Goal: Check status

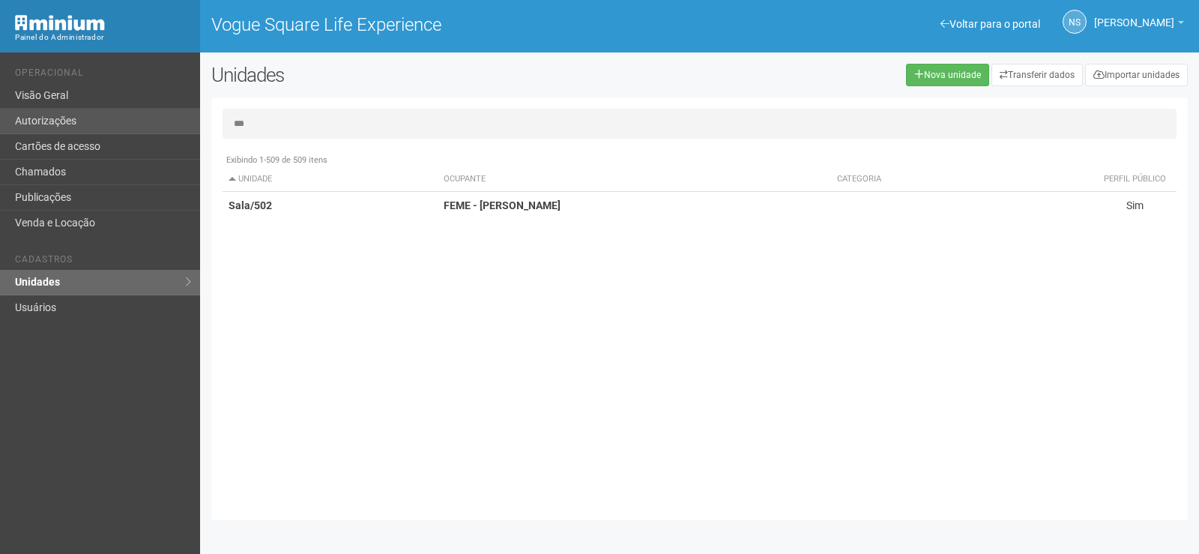
click at [110, 109] on div "Voltar para o portal Operacional Visão Geral Autorizações Cartões de acesso Cha…" at bounding box center [599, 302] width 1199 height 501
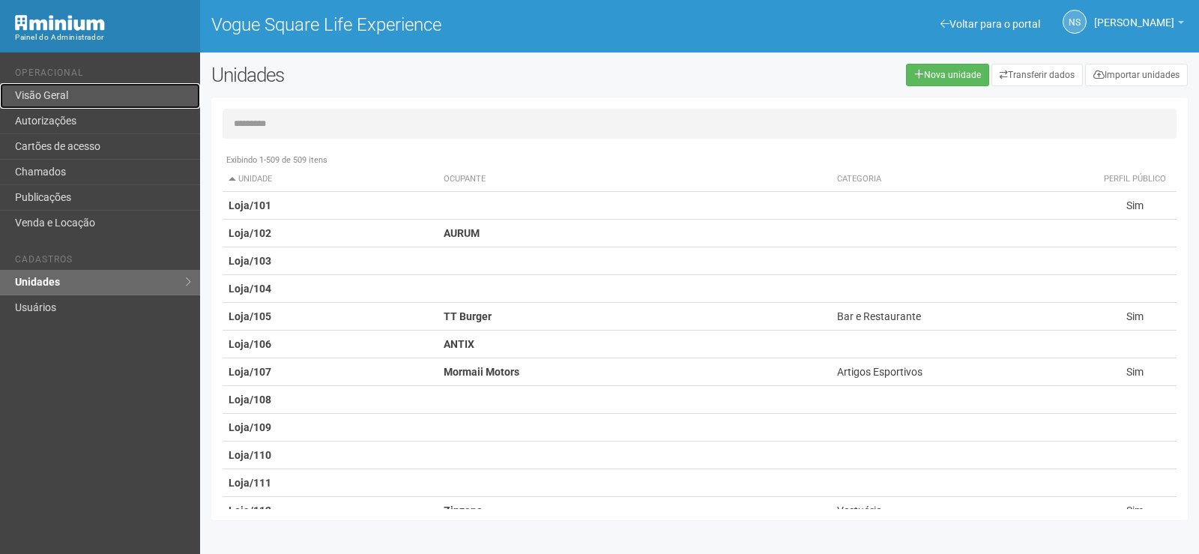
click at [42, 103] on link "Visão Geral" at bounding box center [100, 95] width 200 height 25
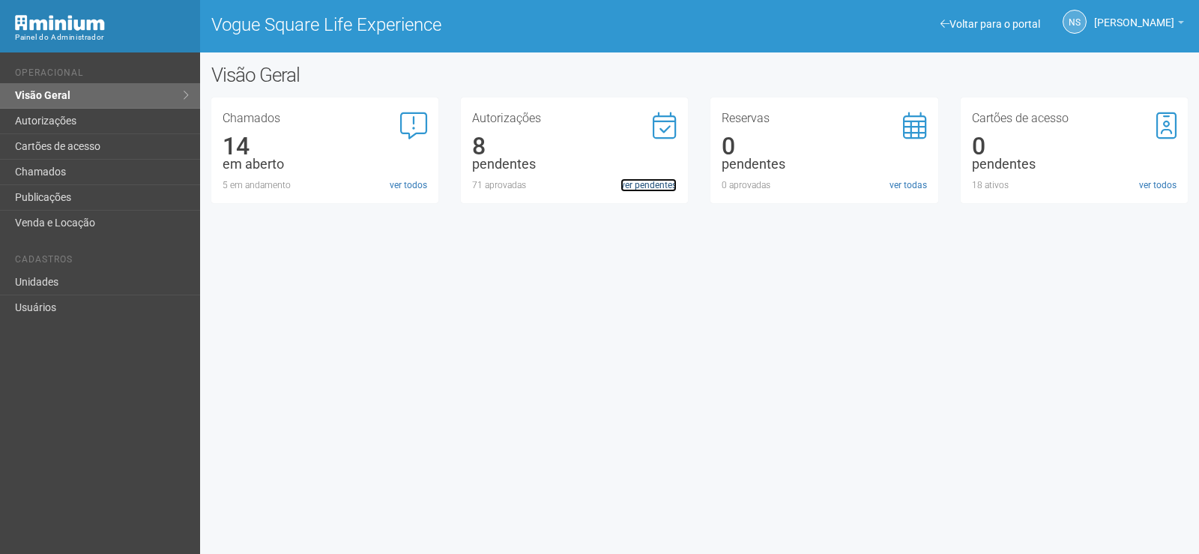
click at [632, 178] on link "ver pendentes" at bounding box center [648, 184] width 56 height 13
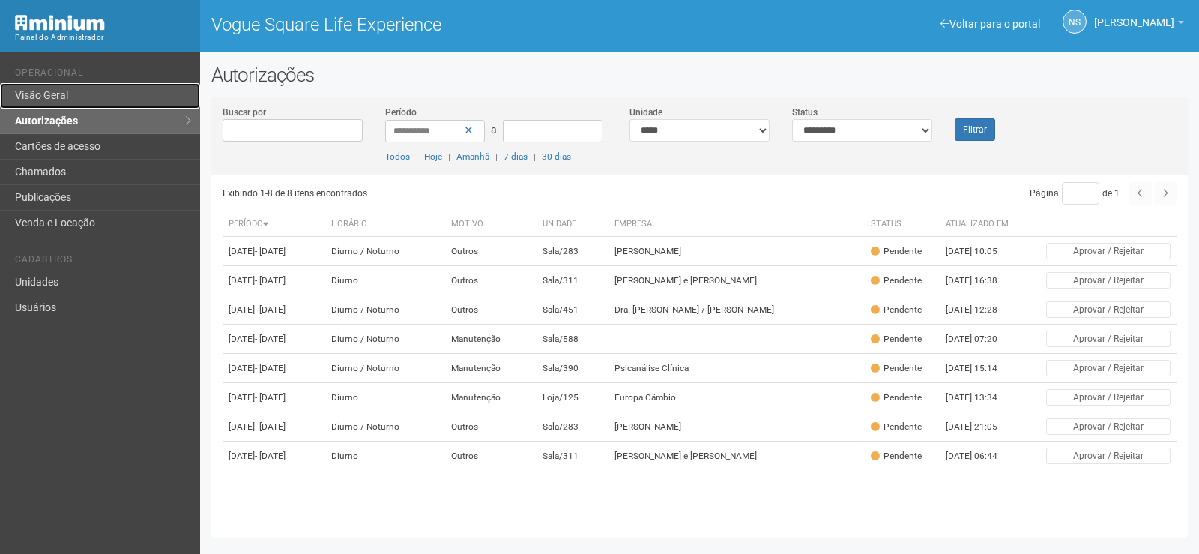
click at [101, 84] on link "Visão Geral" at bounding box center [100, 95] width 200 height 25
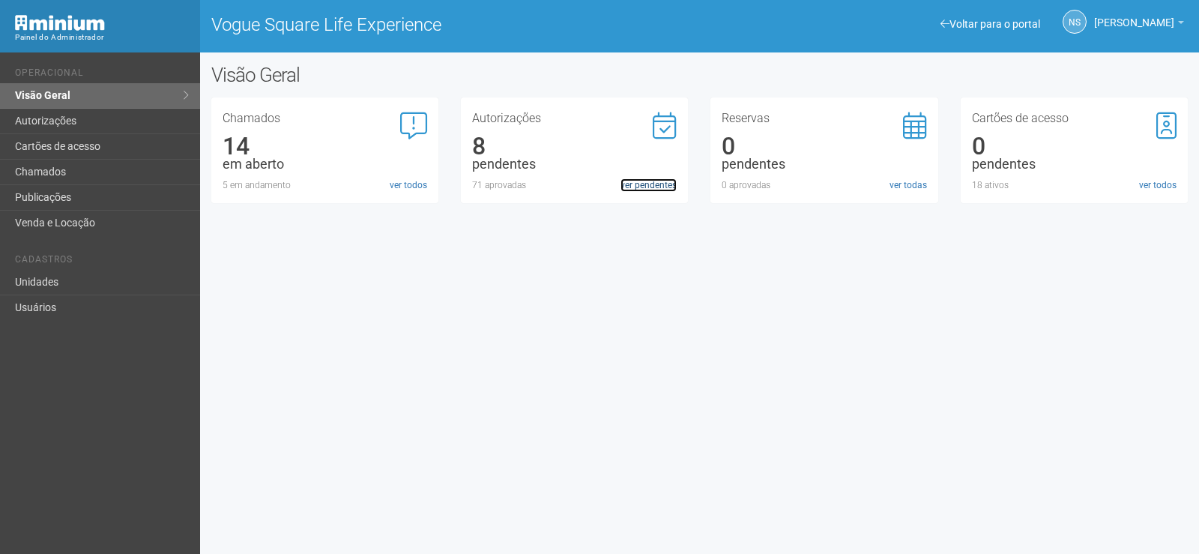
click at [627, 188] on link "ver pendentes" at bounding box center [648, 184] width 56 height 13
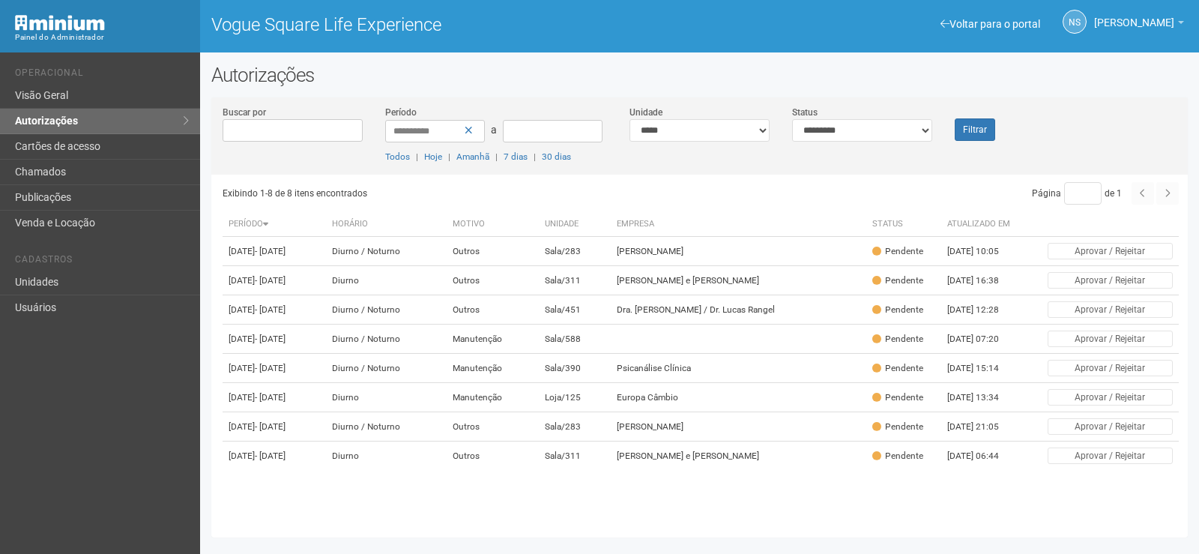
scroll to position [31, 0]
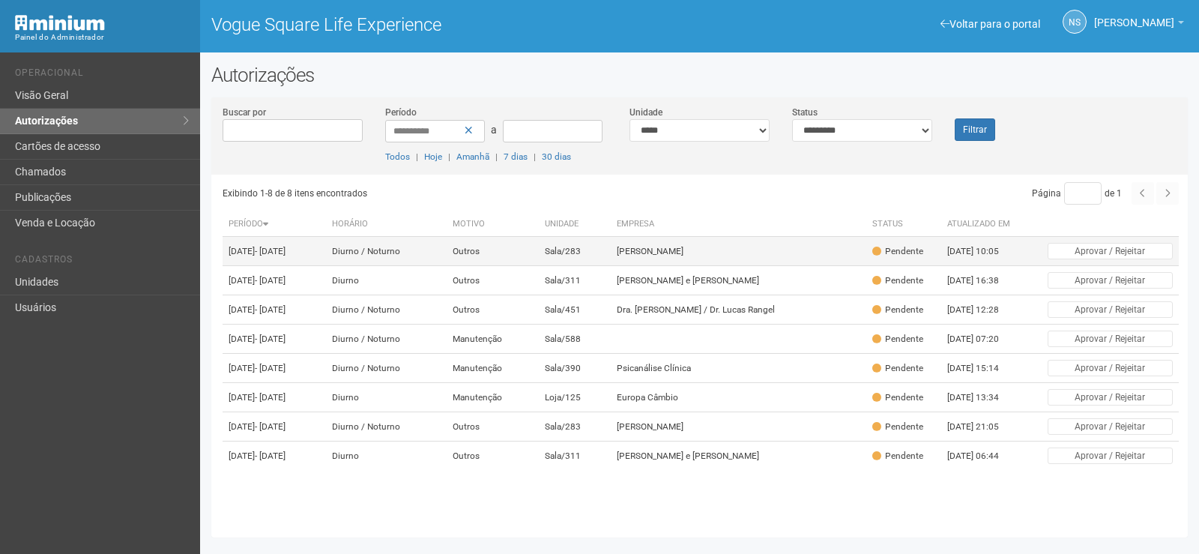
click at [602, 237] on td "Sala/283" at bounding box center [575, 251] width 72 height 29
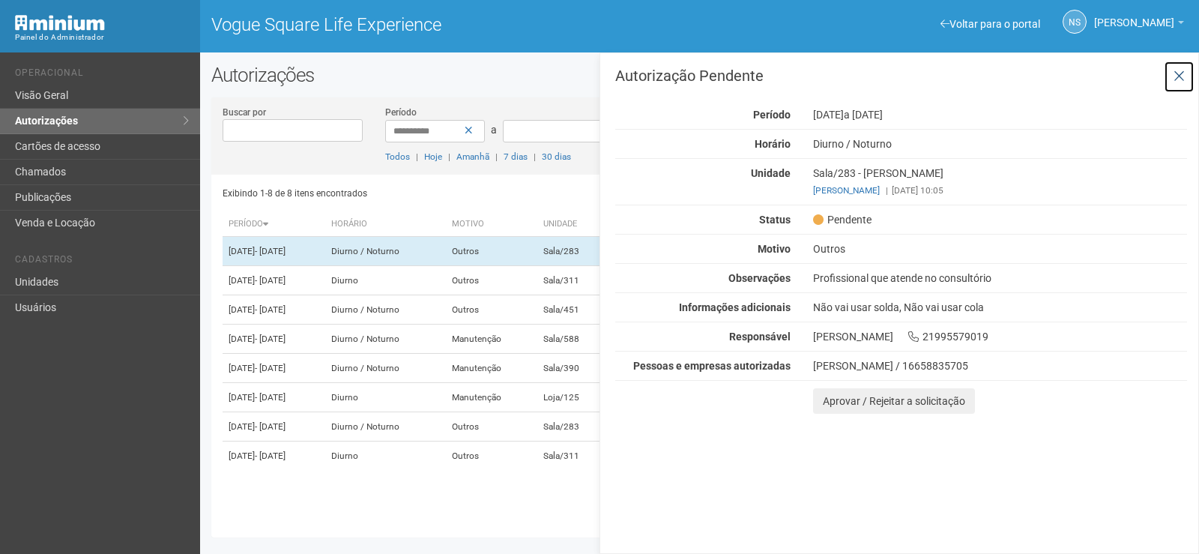
click at [1191, 69] on button at bounding box center [1179, 77] width 31 height 32
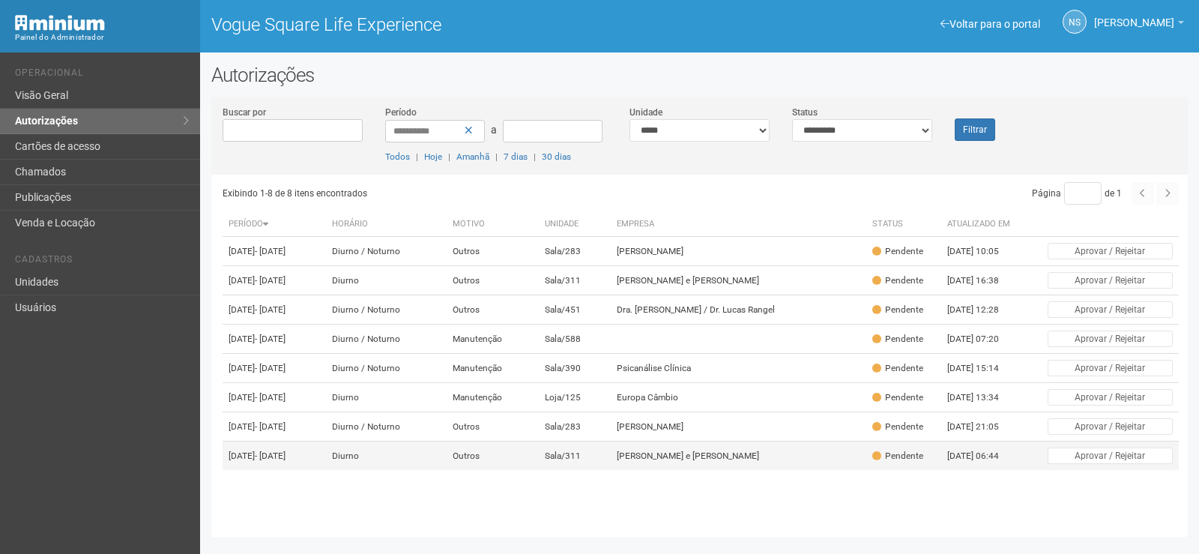
click at [647, 471] on td "Wallace e Thorco" at bounding box center [739, 455] width 256 height 29
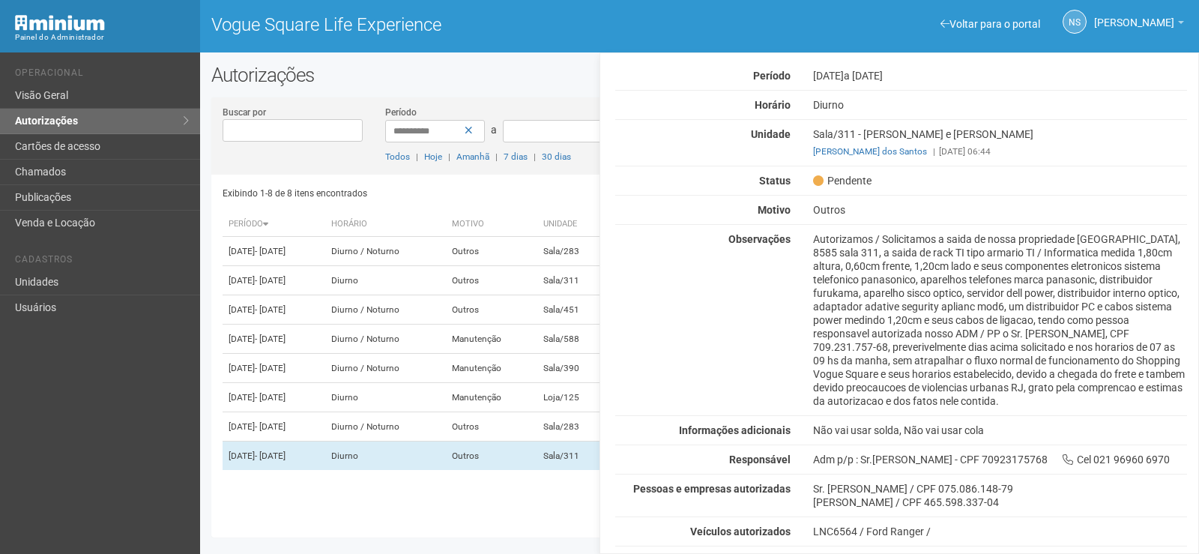
scroll to position [65, 0]
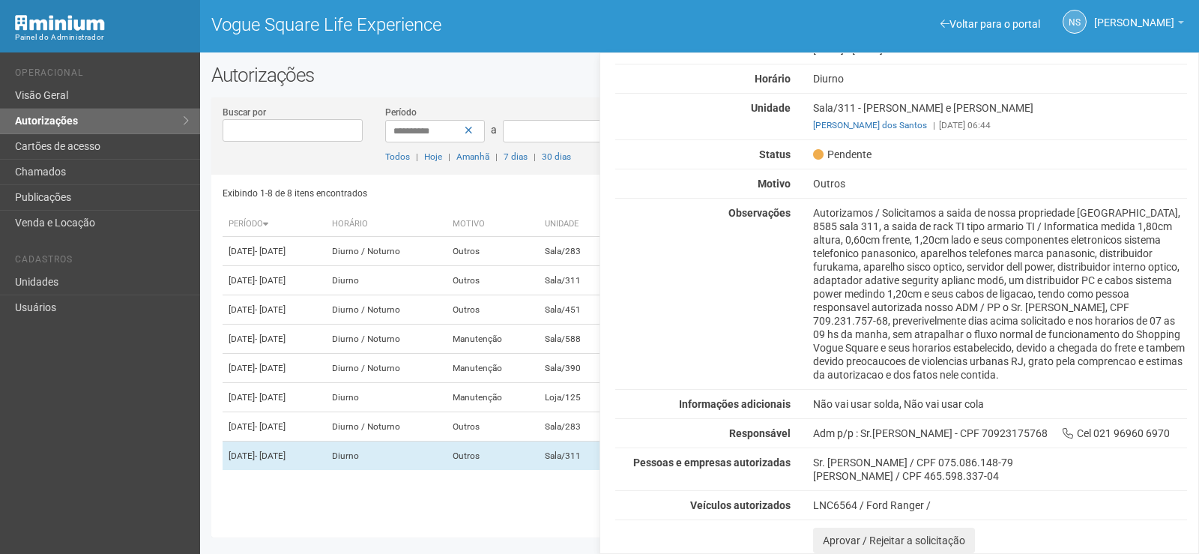
click at [539, 212] on th "Motivo" at bounding box center [493, 224] width 92 height 25
